Goal: Task Accomplishment & Management: Use online tool/utility

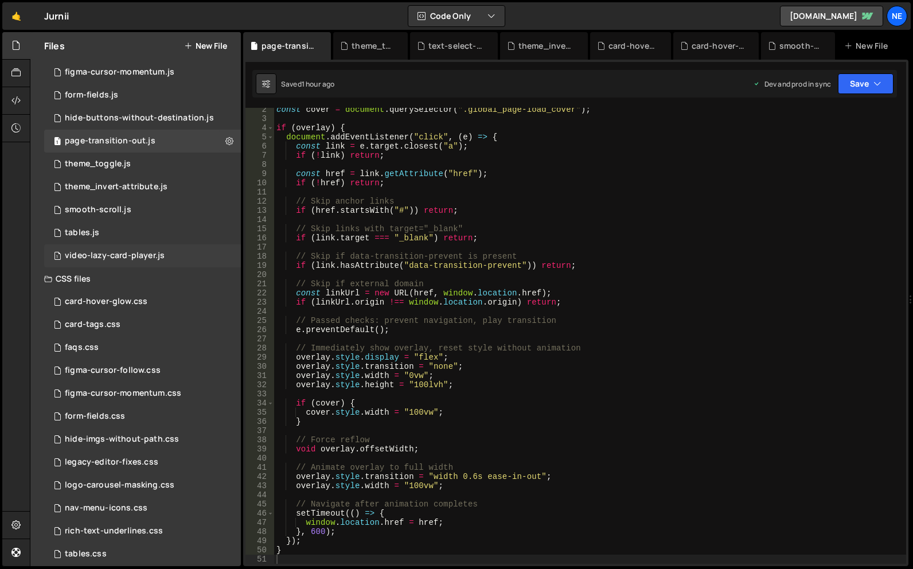
scroll to position [193, 0]
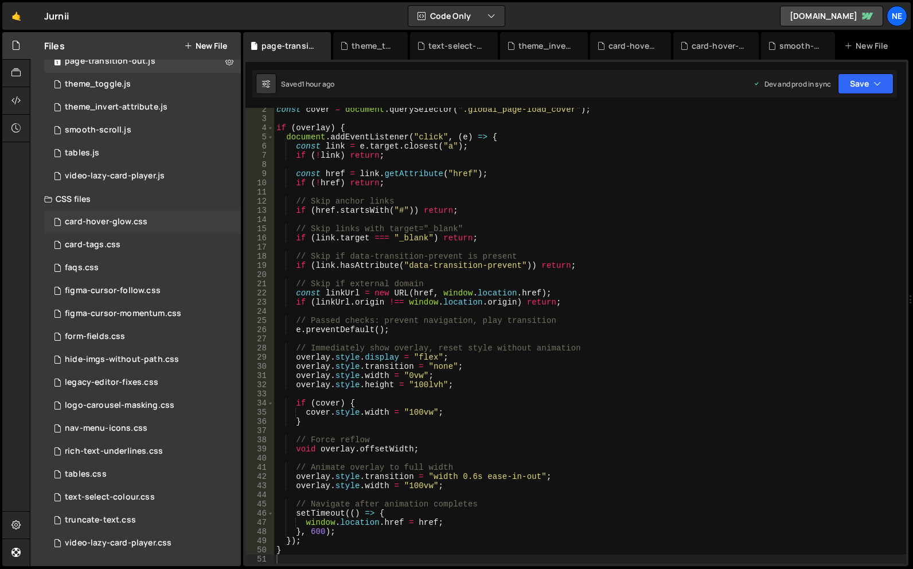
click at [155, 225] on div "card-hover-glow.css 0" at bounding box center [142, 222] width 197 height 23
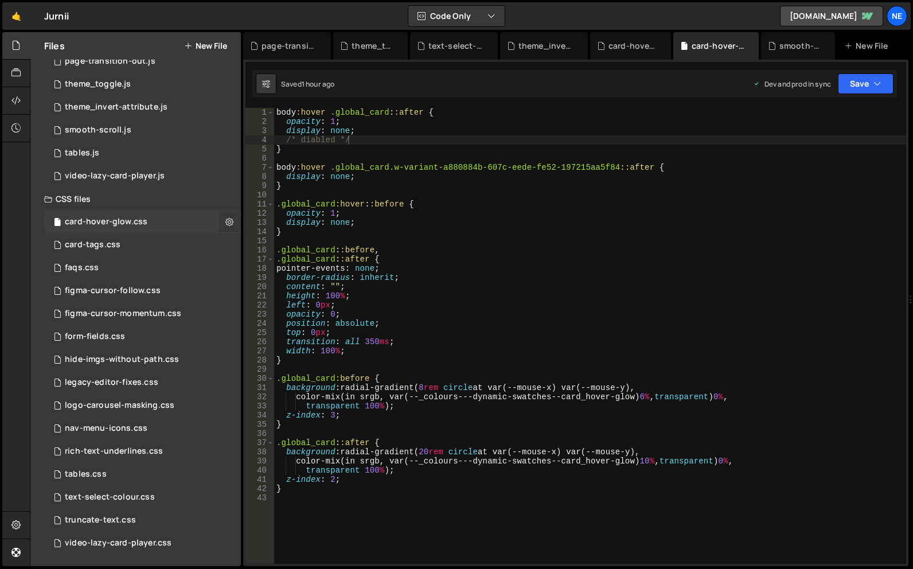
click at [222, 223] on button at bounding box center [229, 222] width 21 height 21
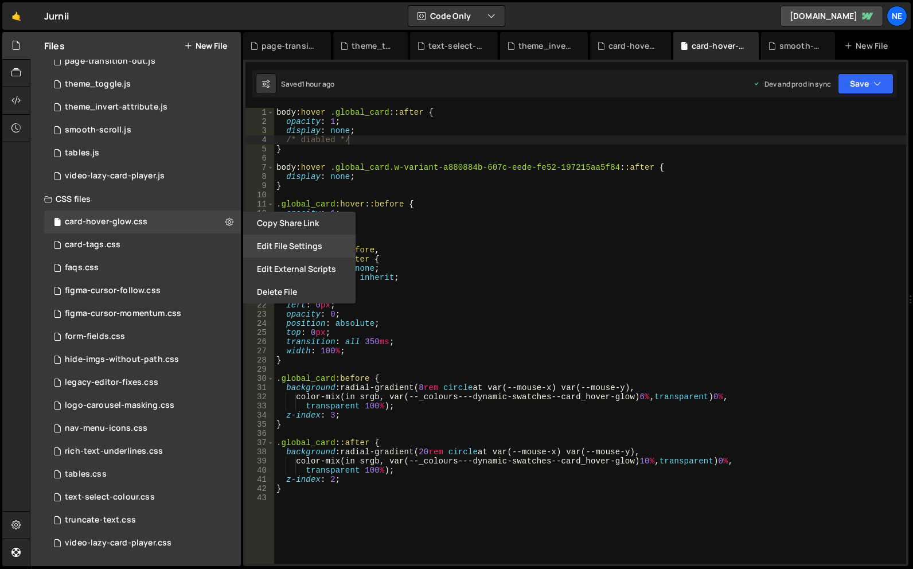
click at [293, 243] on button "Edit File Settings" at bounding box center [299, 246] width 112 height 23
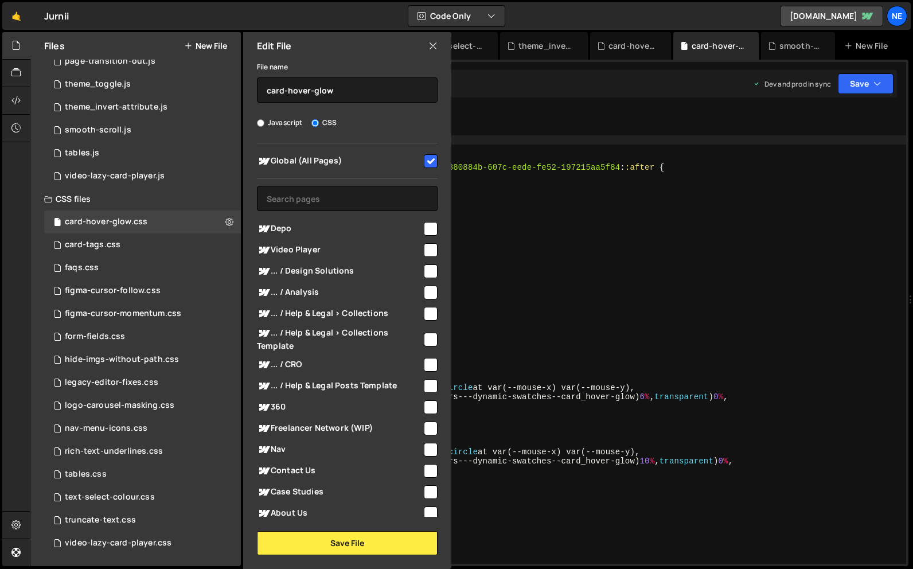
click at [345, 162] on span "Global (All Pages)" at bounding box center [339, 161] width 165 height 14
checkbox input "false"
click at [370, 540] on button "Save File" at bounding box center [347, 543] width 181 height 24
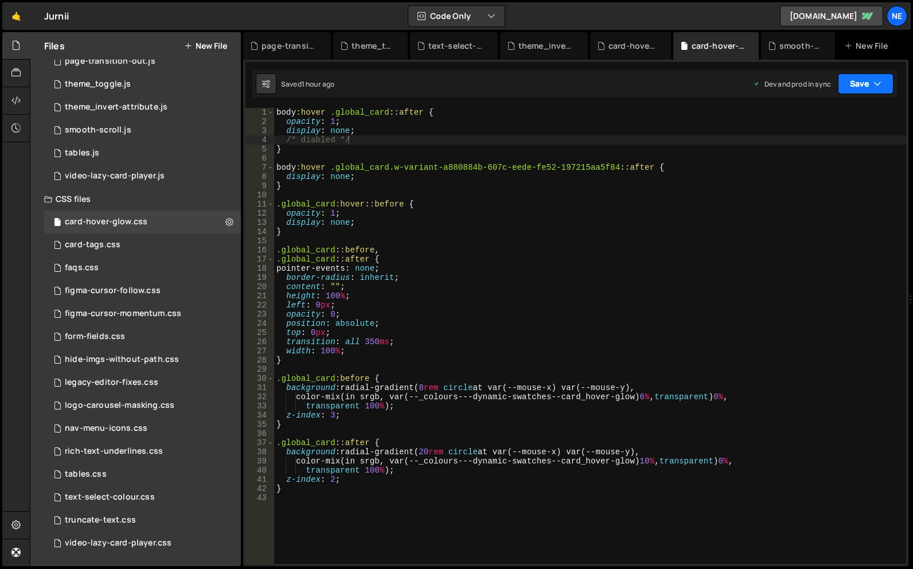
click at [863, 92] on button "Save" at bounding box center [866, 83] width 56 height 21
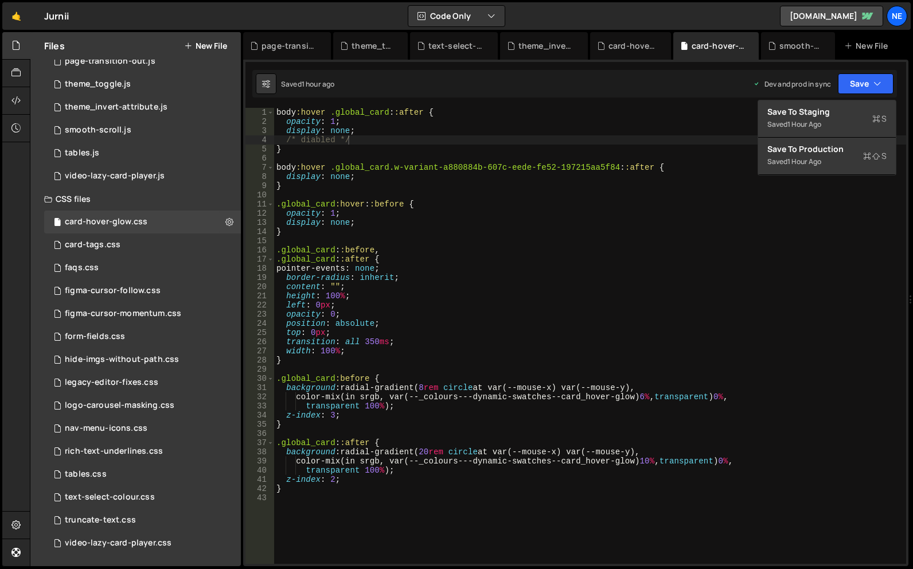
type textarea "display: none;"
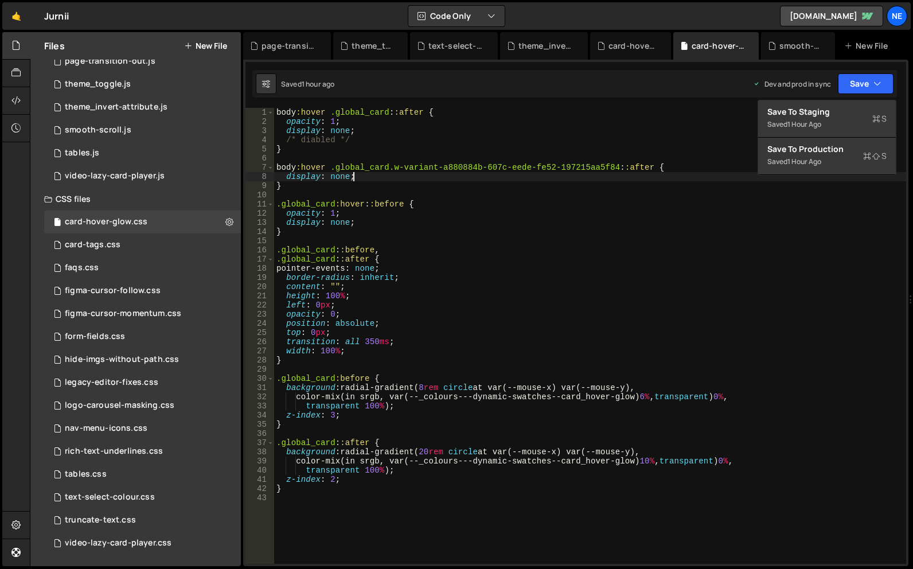
click at [803, 178] on div "body :hover .global_card : :after { opacity : 1 ; display : none ; /* diabled *…" at bounding box center [590, 345] width 632 height 474
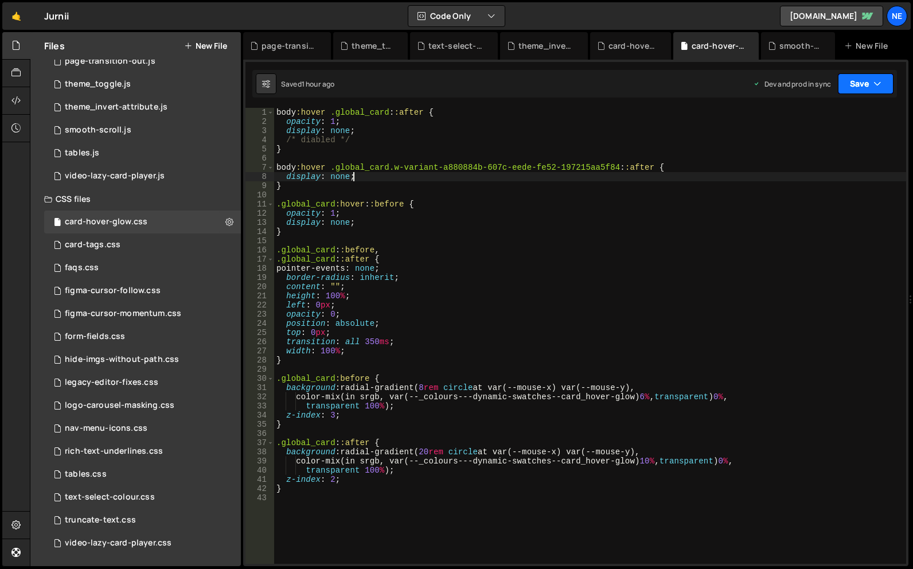
click at [866, 84] on button "Save" at bounding box center [866, 83] width 56 height 21
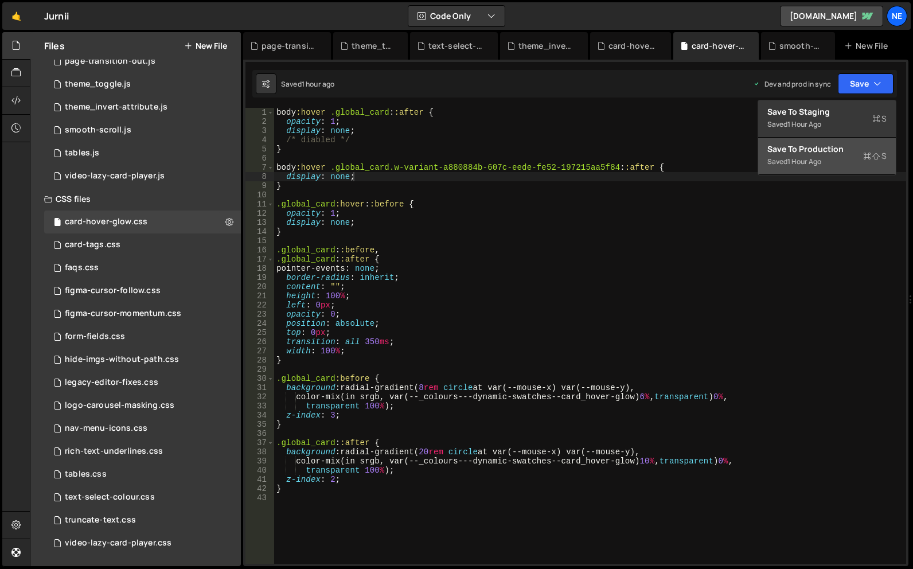
click at [840, 145] on div "Save to Production S" at bounding box center [827, 148] width 119 height 11
